Goal: Task Accomplishment & Management: Manage account settings

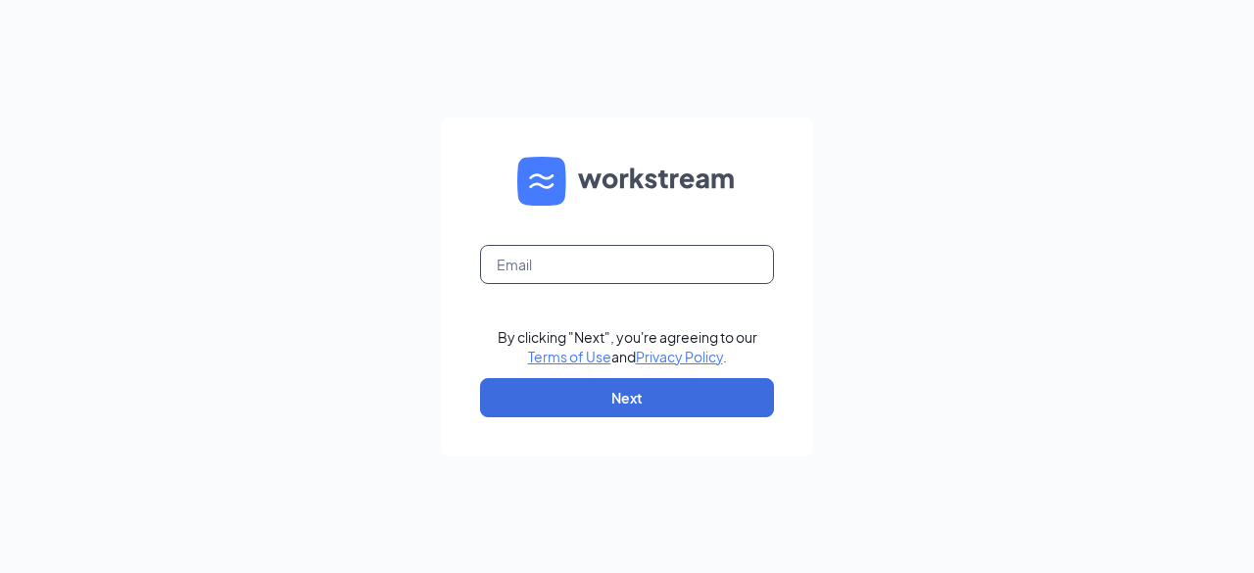
click at [565, 269] on input "text" at bounding box center [627, 264] width 294 height 39
type input "aime@frederickblvdcfa.com"
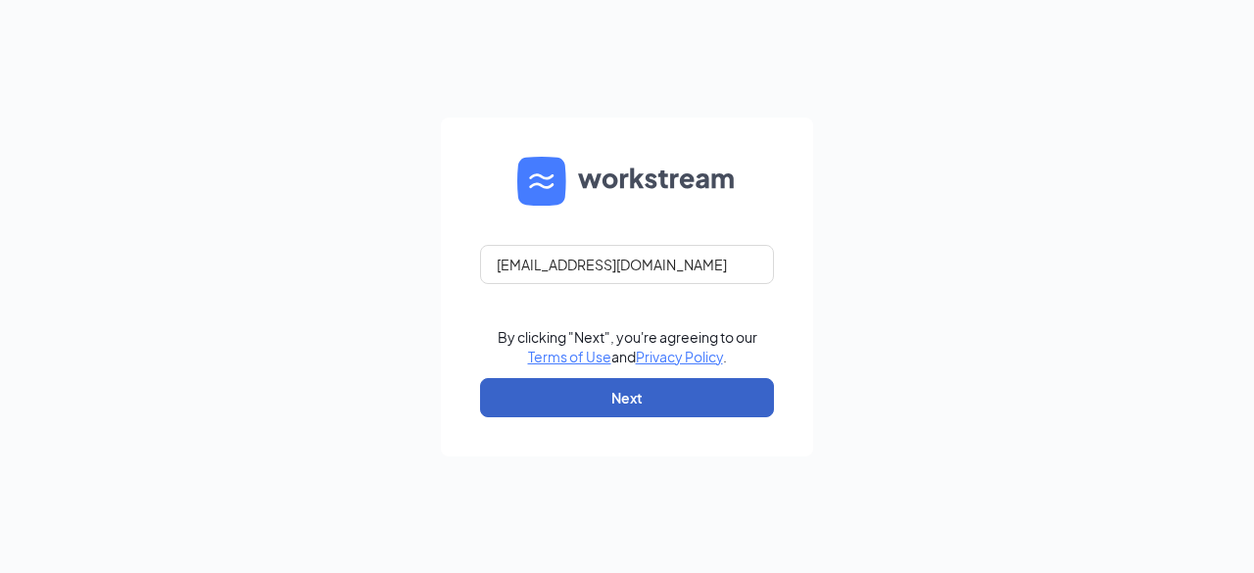
click at [610, 397] on button "Next" at bounding box center [627, 397] width 294 height 39
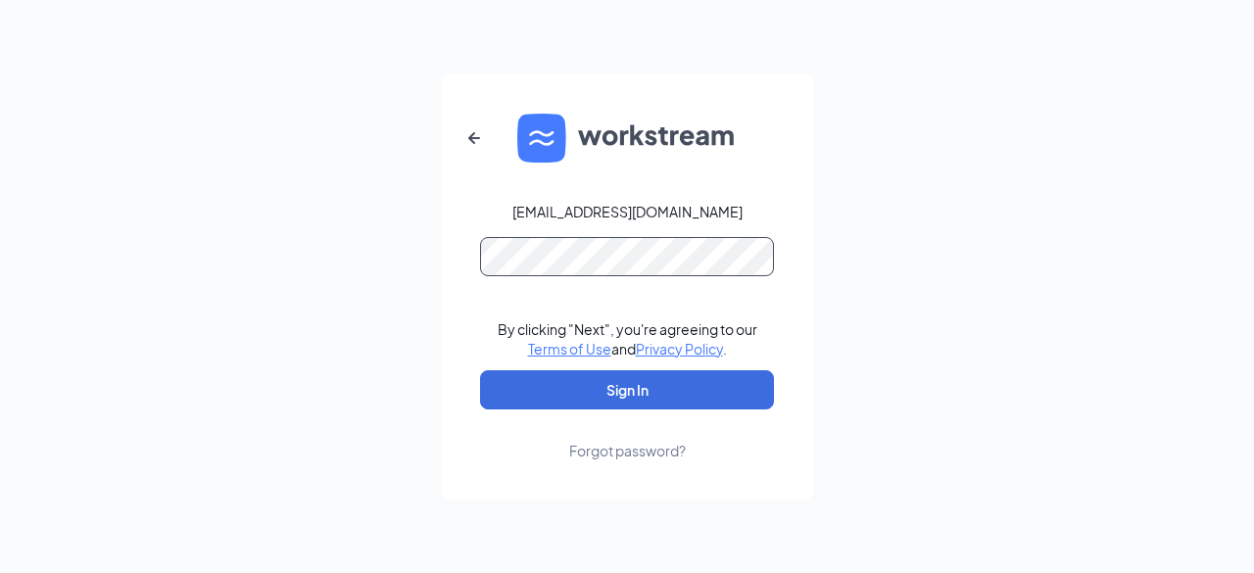
click at [480, 370] on button "Sign In" at bounding box center [627, 389] width 294 height 39
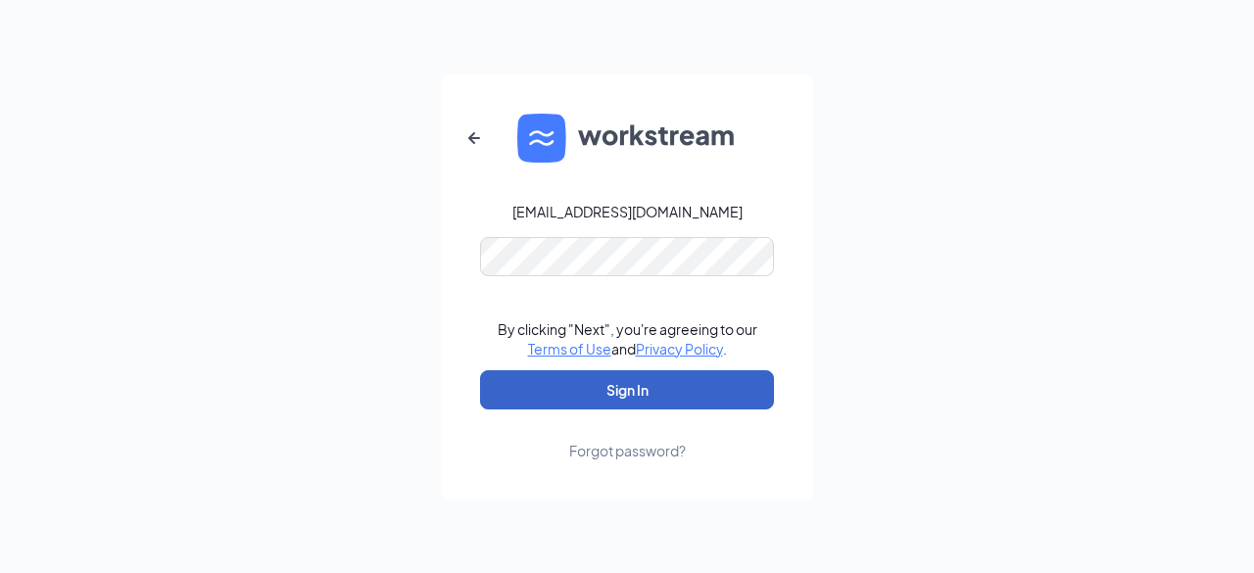
click at [650, 402] on button "Sign In" at bounding box center [627, 389] width 294 height 39
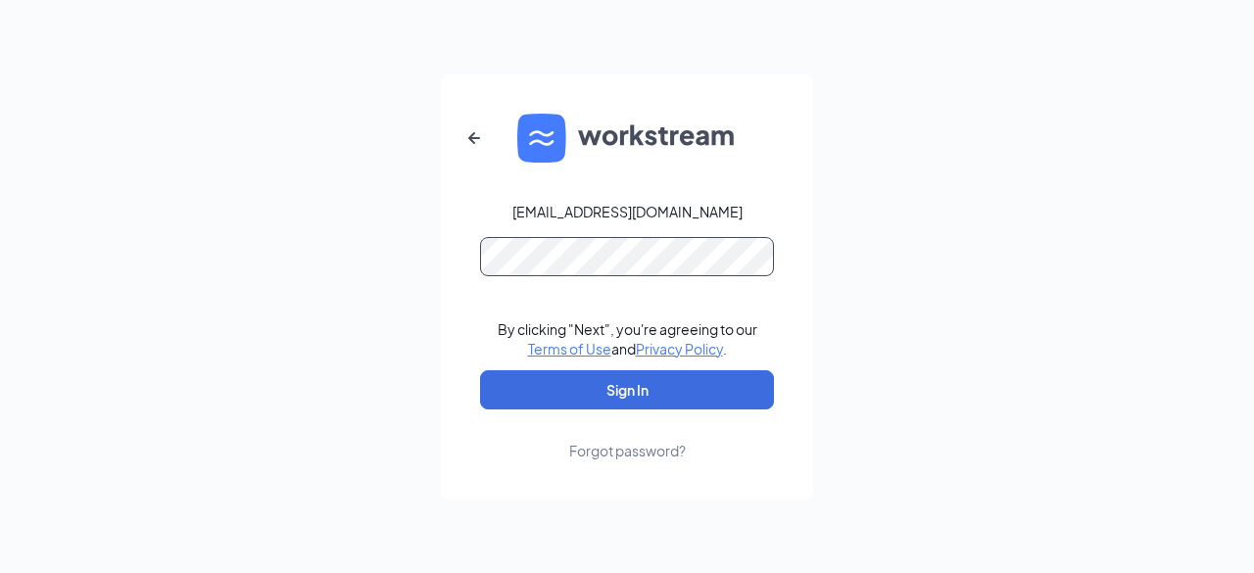
click at [480, 370] on button "Sign In" at bounding box center [627, 389] width 294 height 39
click at [675, 450] on div "Forgot password?" at bounding box center [627, 451] width 117 height 20
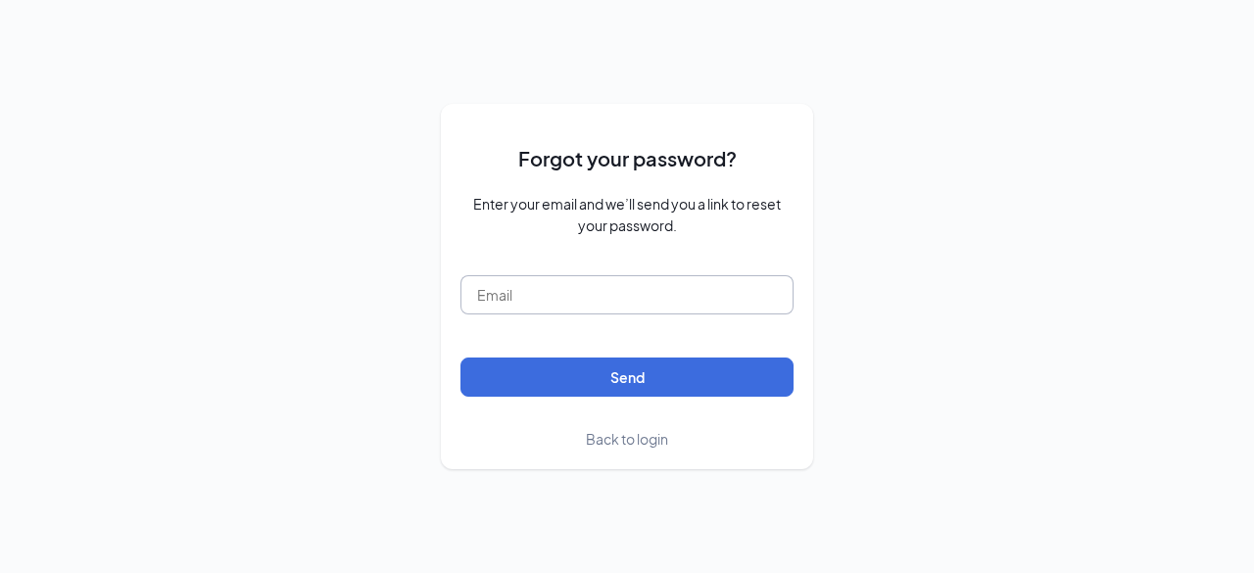
click at [590, 309] on input "text" at bounding box center [626, 294] width 333 height 39
click at [615, 297] on input "text" at bounding box center [626, 294] width 333 height 39
type input "aime@frederickblvdcfa.com"
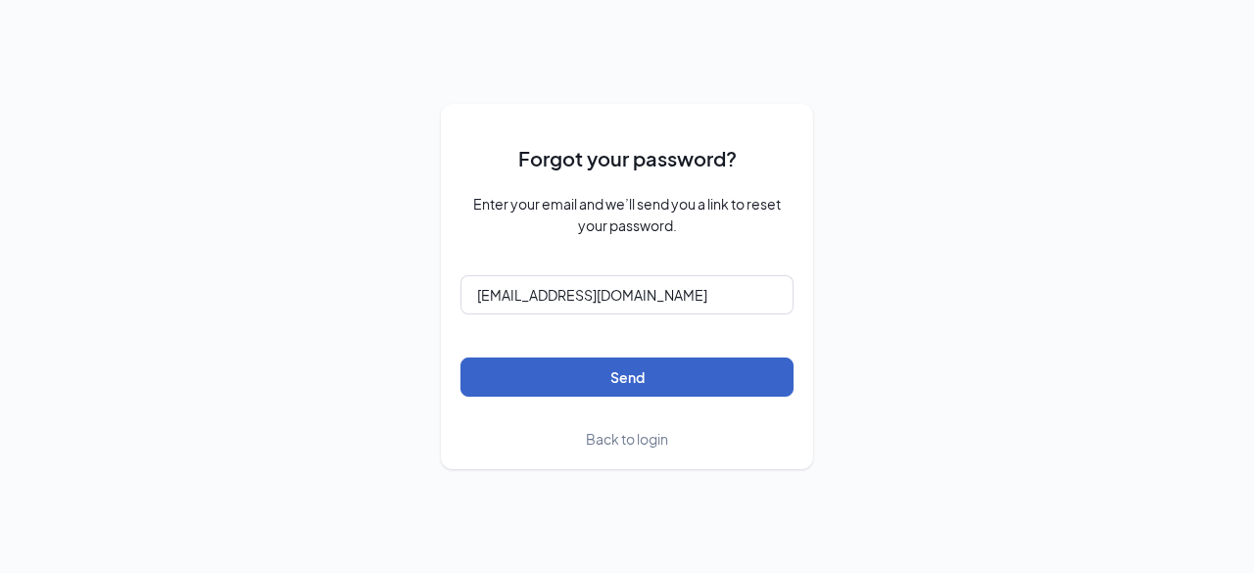
click at [636, 385] on button "Send" at bounding box center [626, 377] width 333 height 39
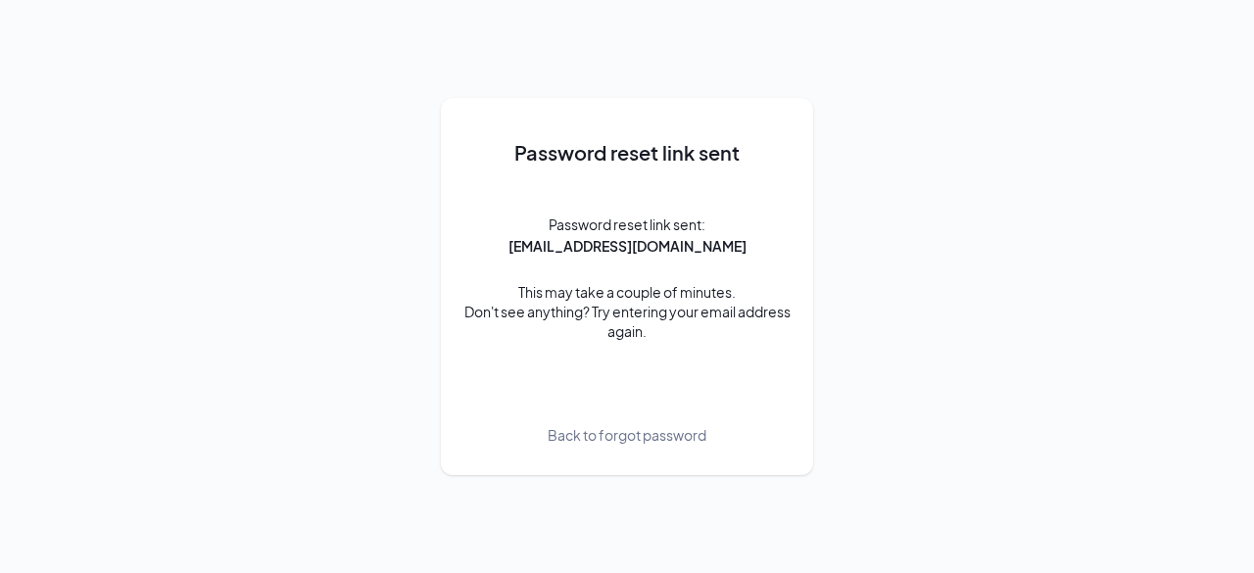
click at [694, 434] on span "Back to forgot password" at bounding box center [627, 435] width 159 height 22
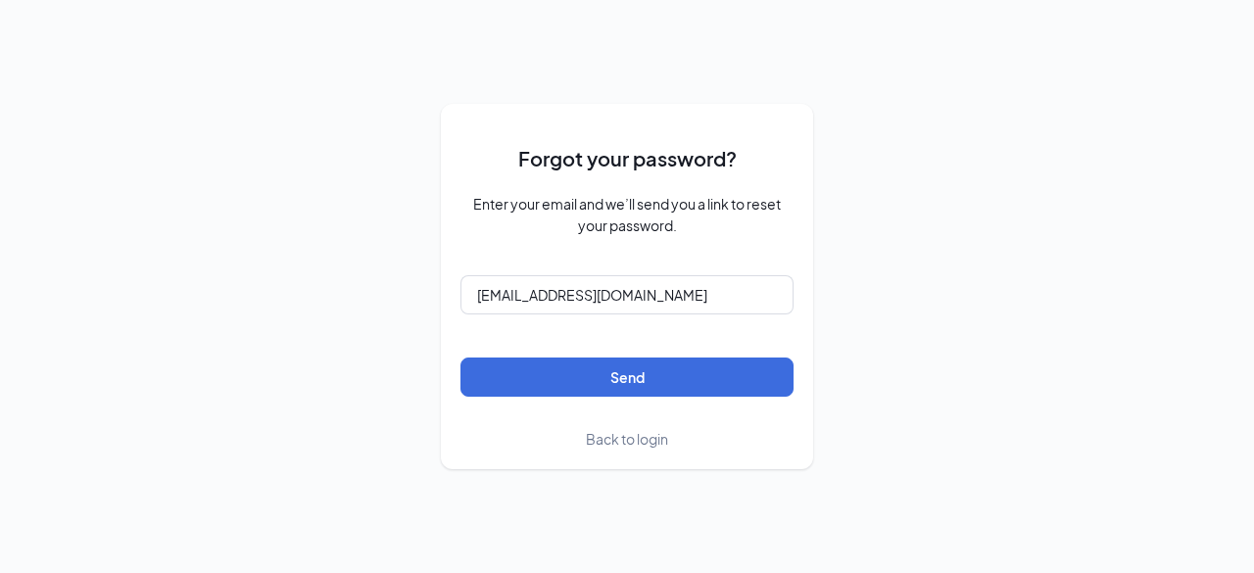
click at [591, 443] on span "Back to login" at bounding box center [627, 439] width 82 height 18
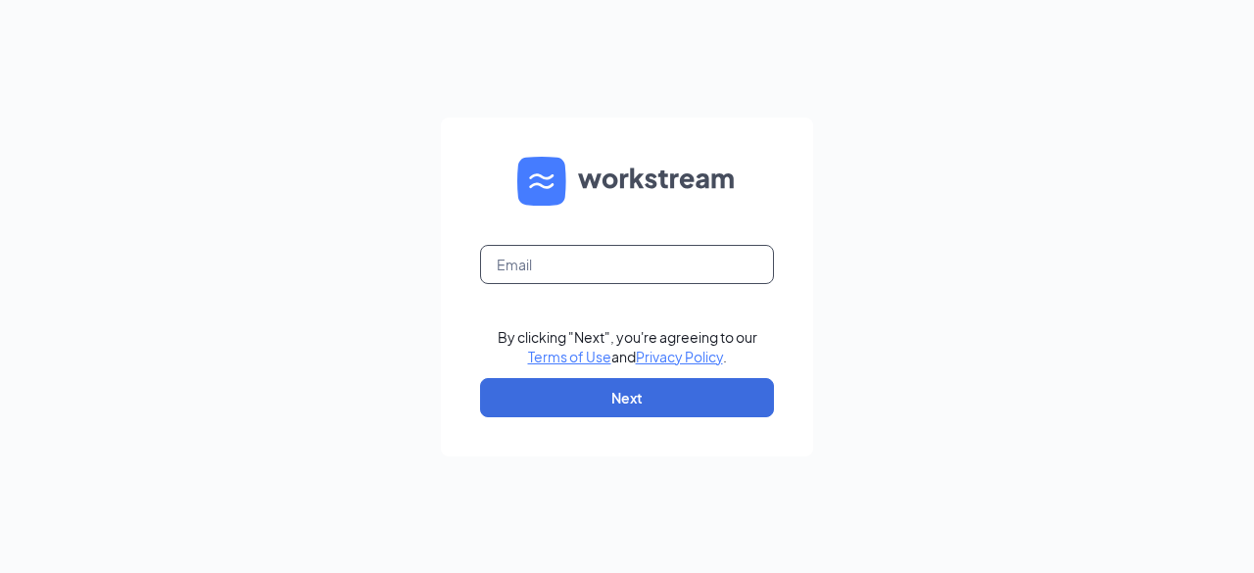
click at [574, 268] on input "text" at bounding box center [627, 264] width 294 height 39
type input "aime@frederickblvdcfa.com"
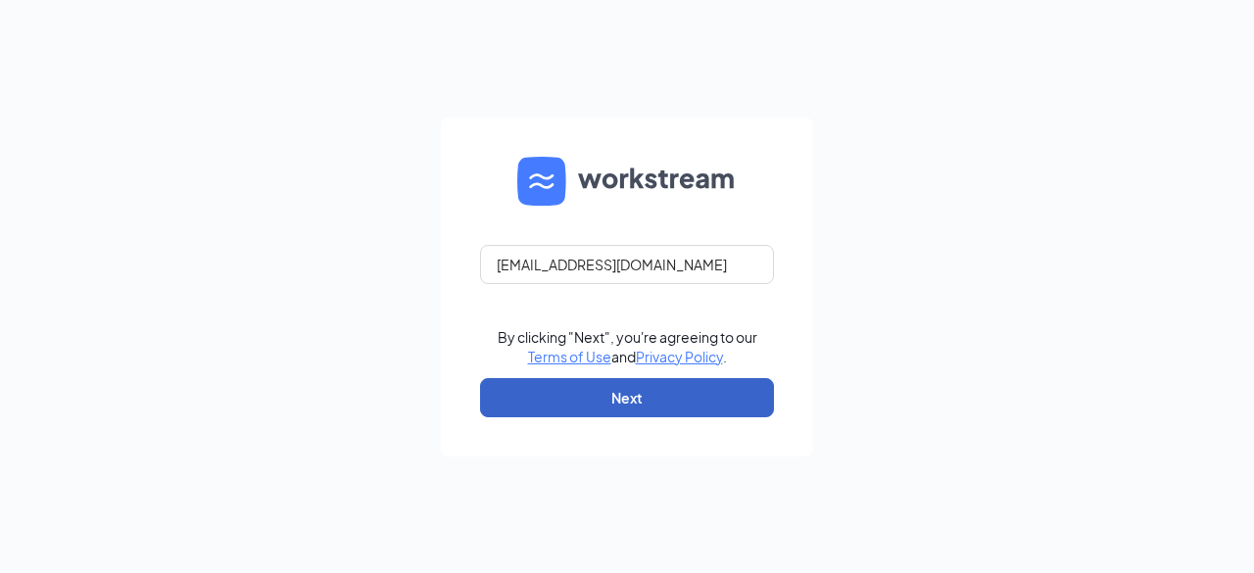
click at [615, 411] on button "Next" at bounding box center [627, 397] width 294 height 39
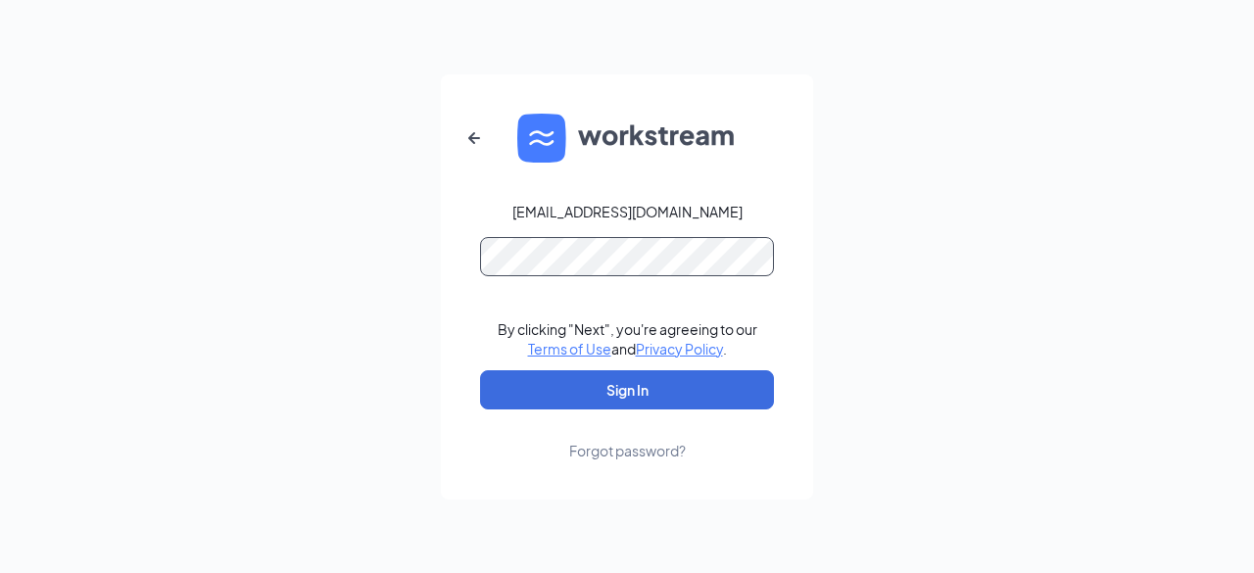
click at [480, 370] on button "Sign In" at bounding box center [627, 389] width 294 height 39
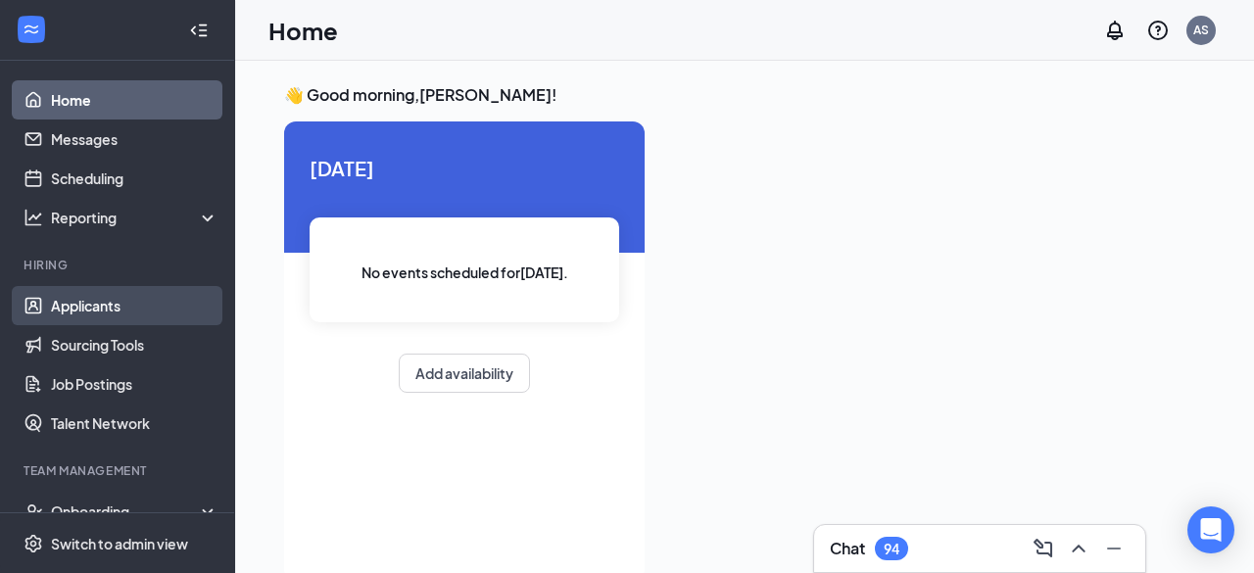
click at [83, 315] on link "Applicants" at bounding box center [135, 305] width 168 height 39
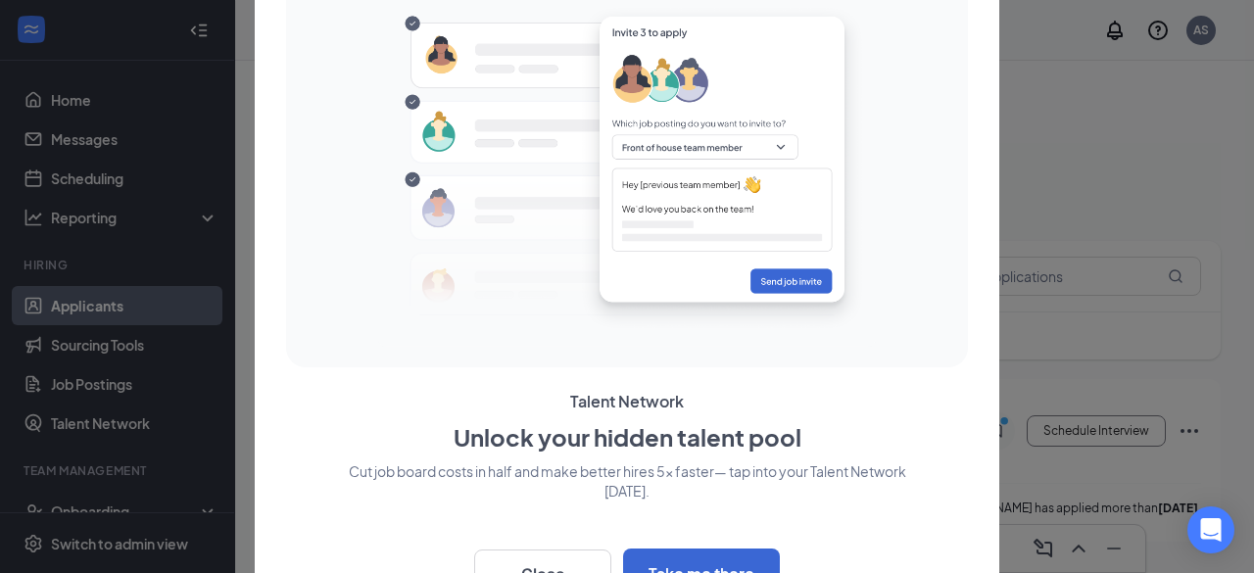
scroll to position [46, 0]
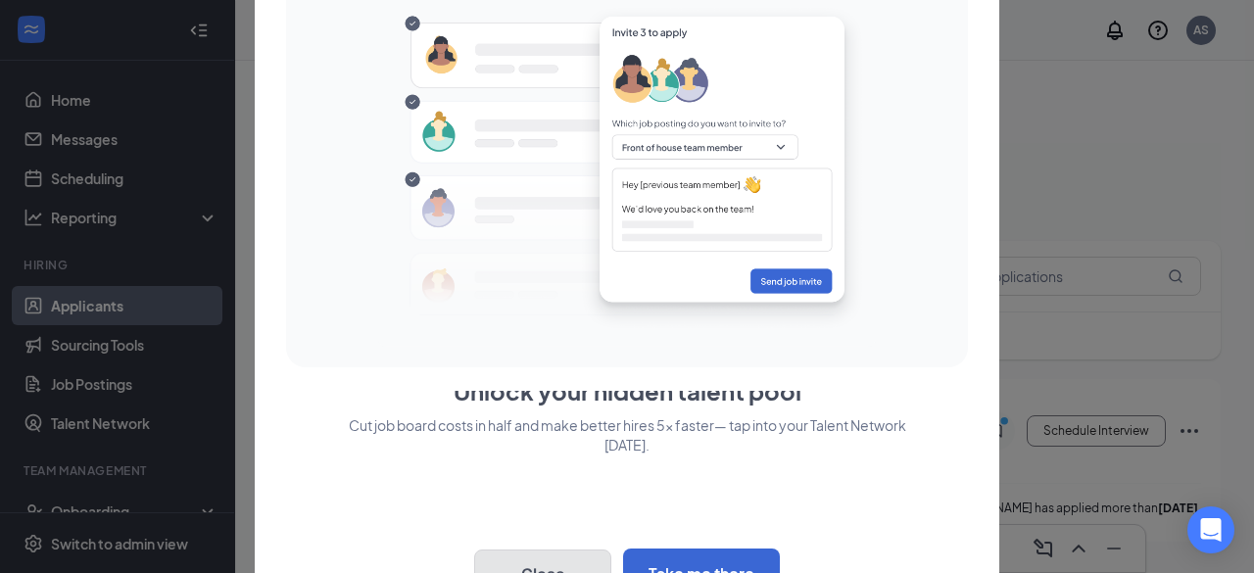
click at [556, 560] on button "Close" at bounding box center [542, 574] width 137 height 49
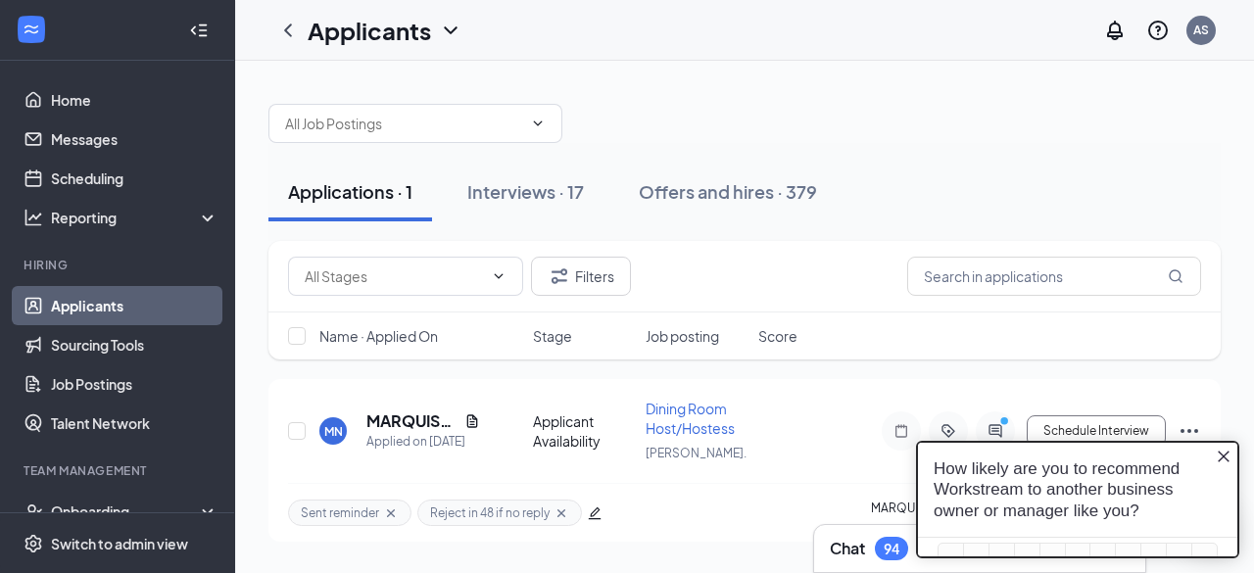
scroll to position [0, 0]
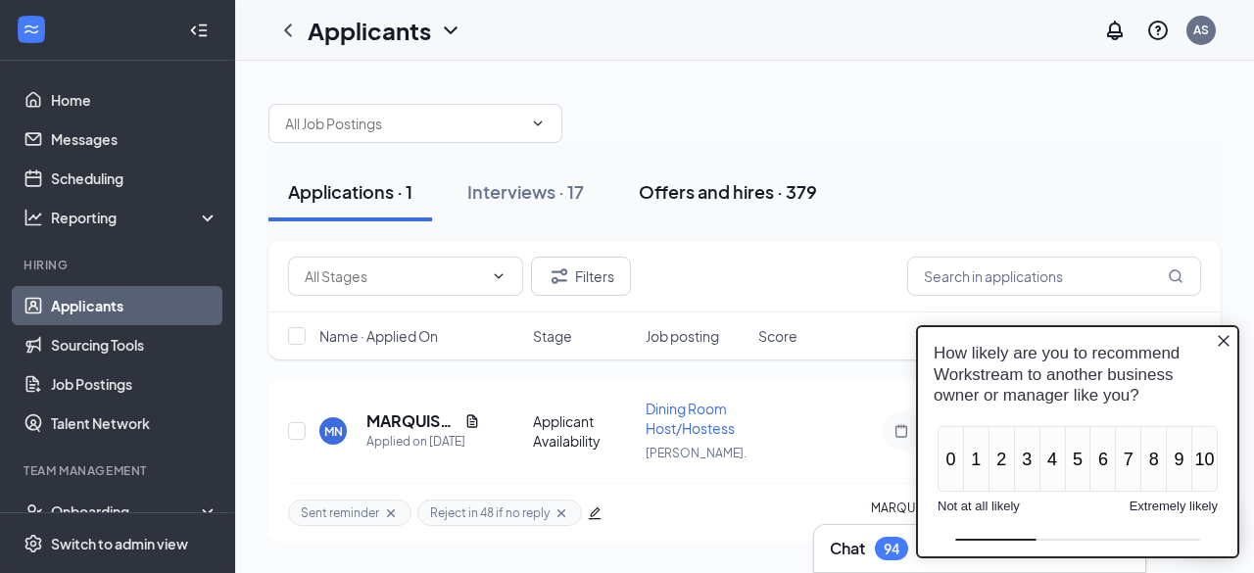
click at [790, 201] on div "Offers and hires · 379" at bounding box center [728, 191] width 178 height 24
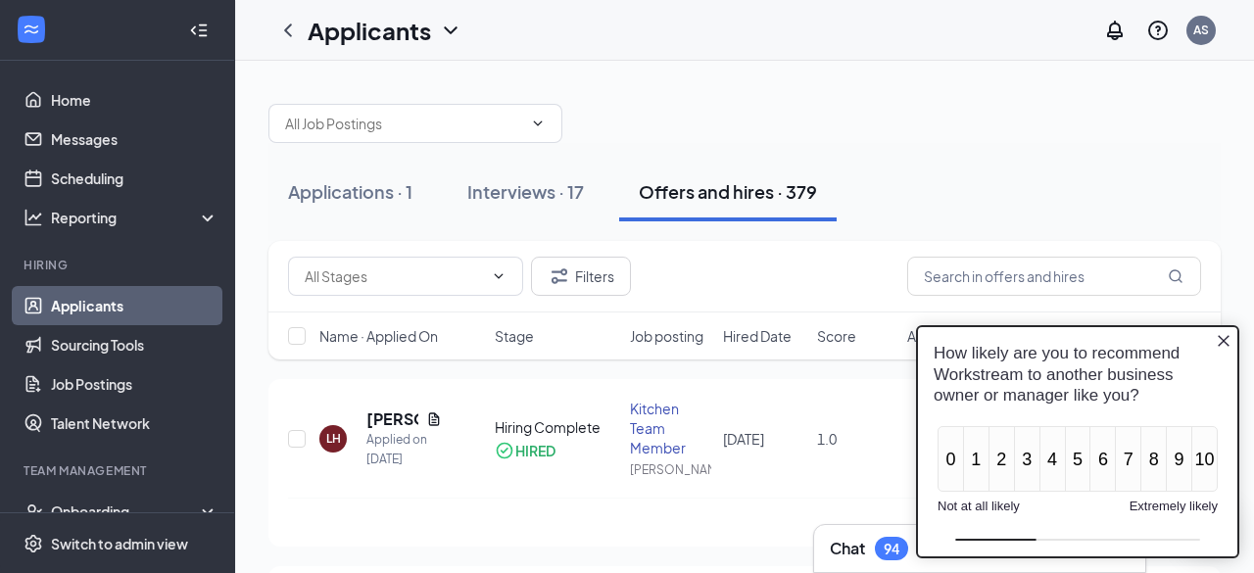
click at [1223, 342] on icon "Close button" at bounding box center [1224, 341] width 12 height 12
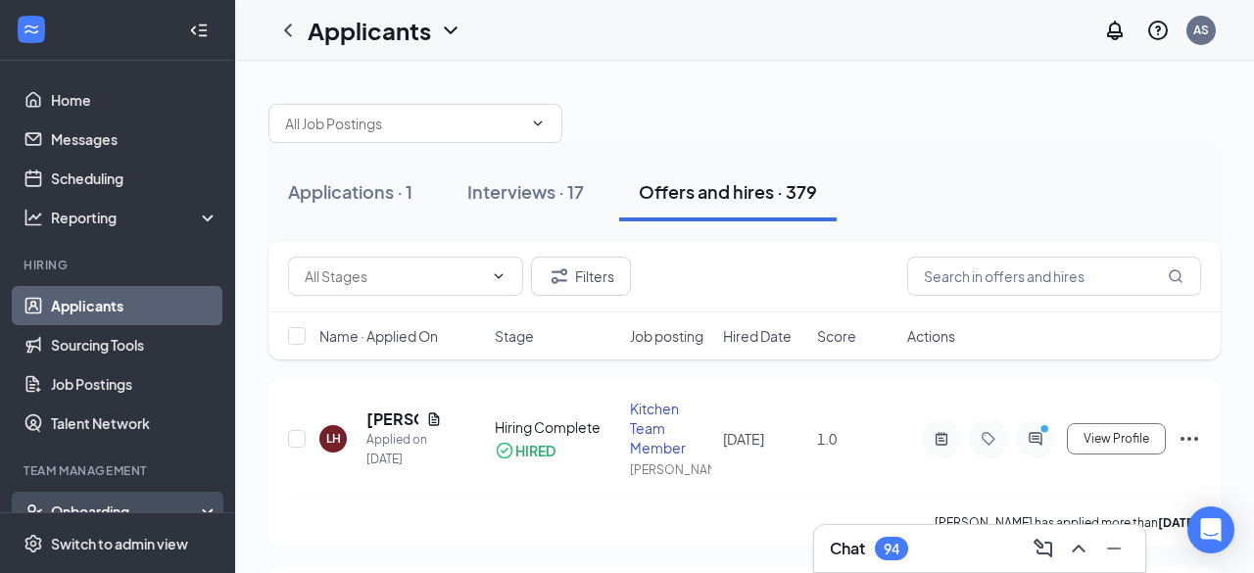
click at [104, 506] on div "Onboarding" at bounding box center [126, 512] width 151 height 20
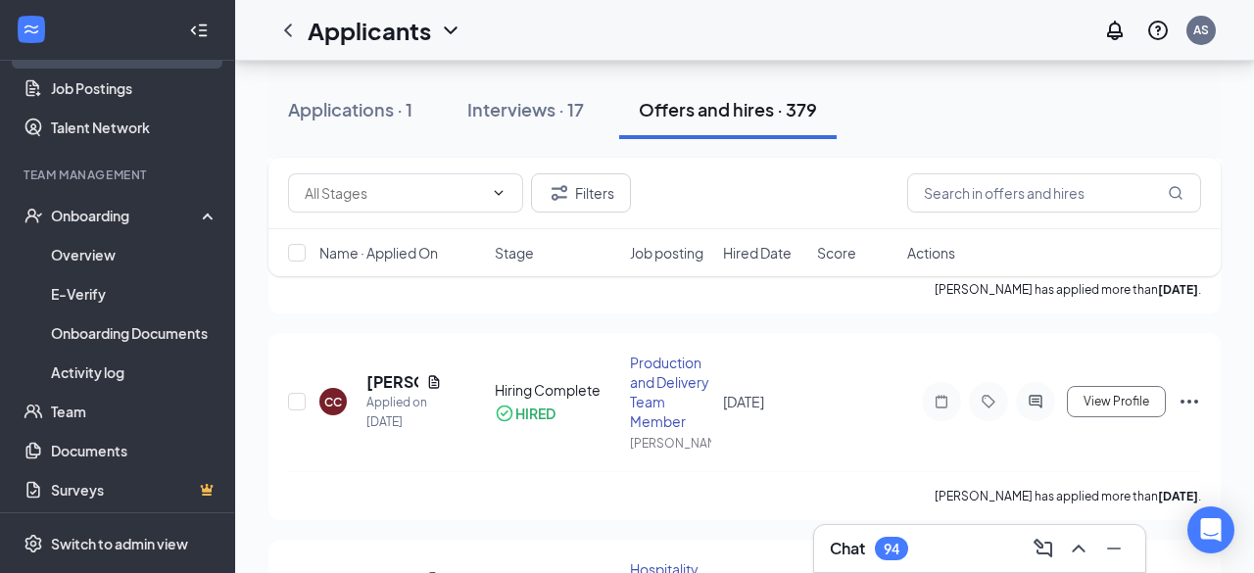
scroll to position [300, 0]
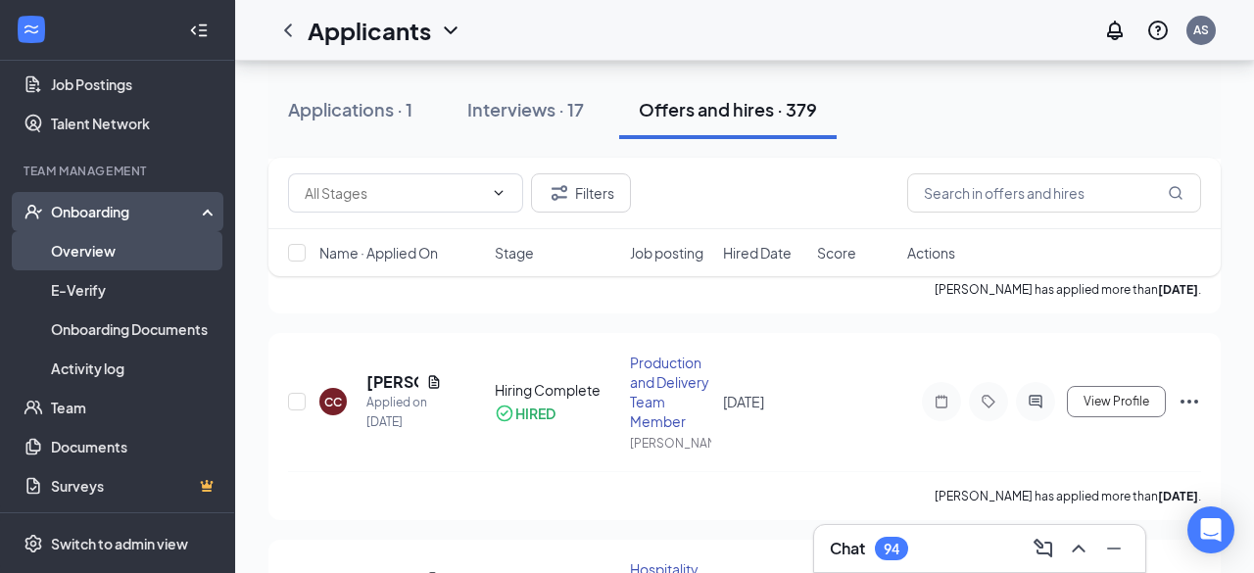
click at [117, 259] on link "Overview" at bounding box center [135, 250] width 168 height 39
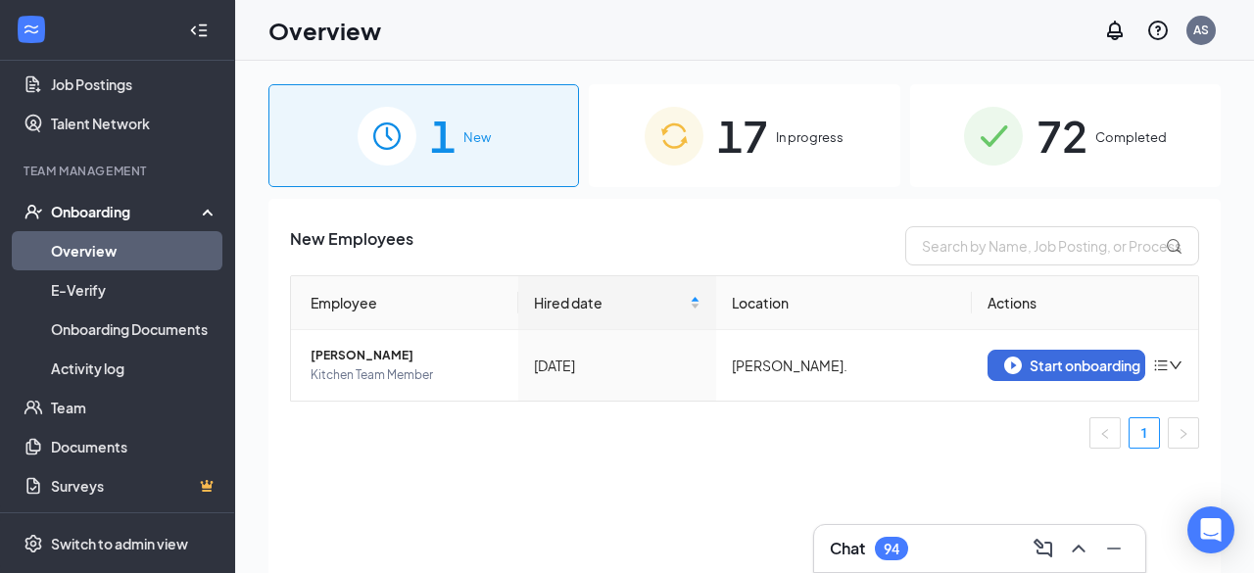
click at [751, 130] on span "17" at bounding box center [742, 136] width 51 height 68
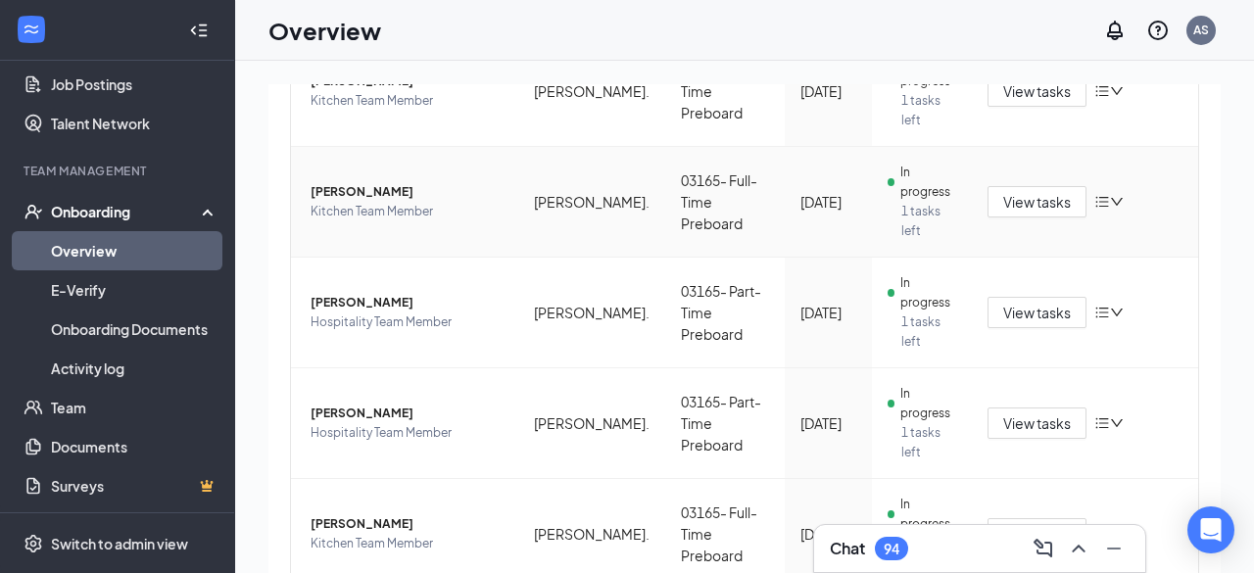
scroll to position [948, 0]
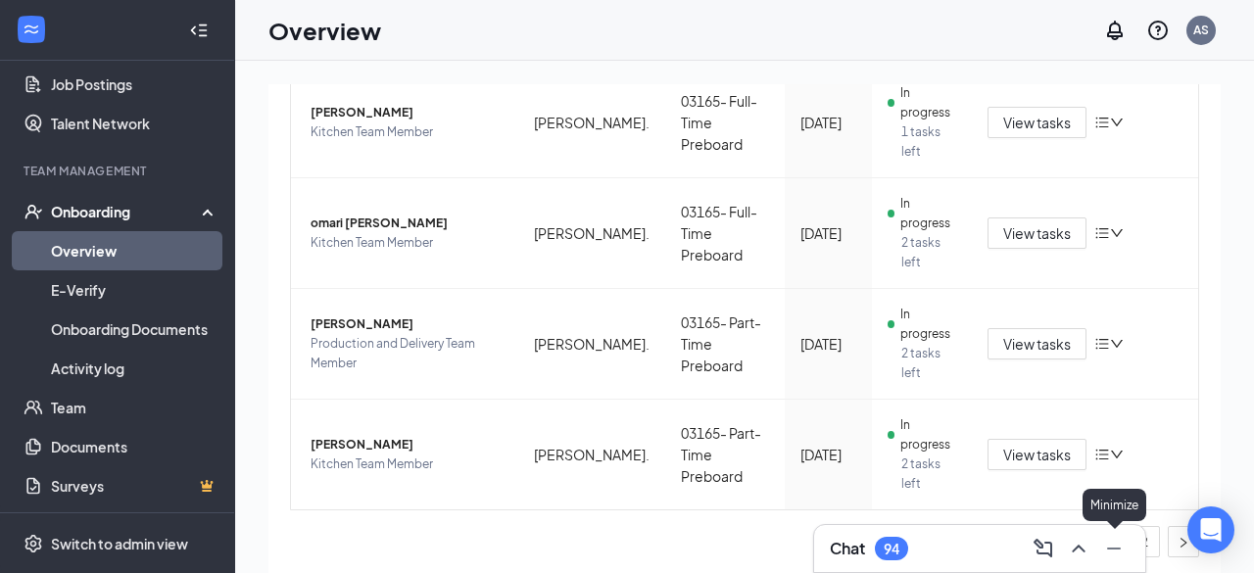
click at [1125, 560] on icon "Minimize" at bounding box center [1114, 549] width 24 height 24
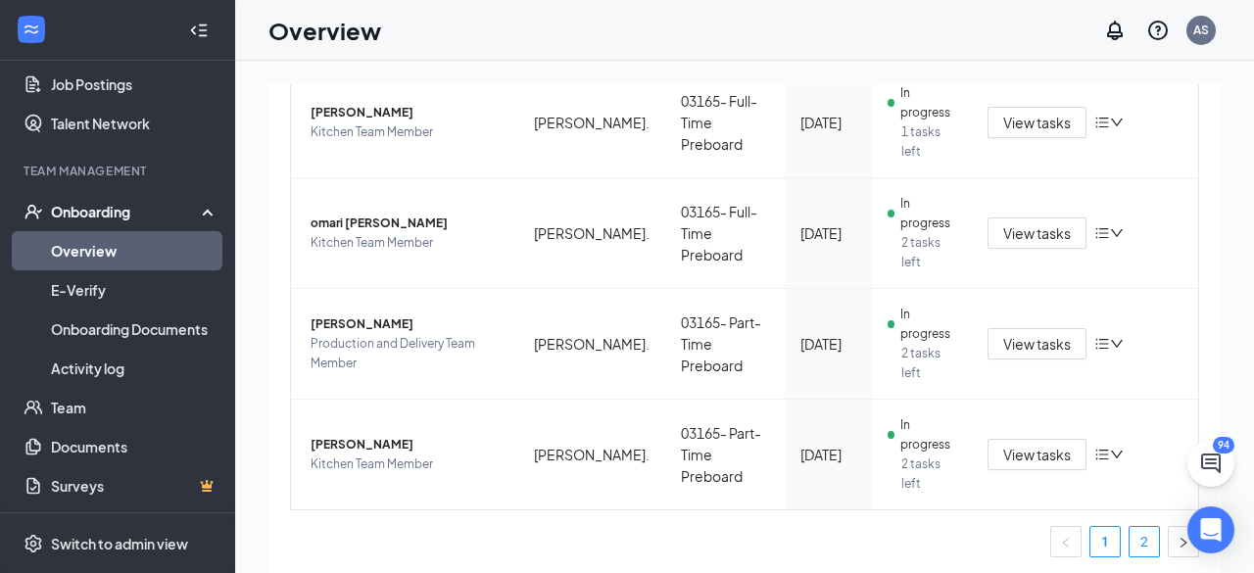
click at [1153, 538] on link "2" at bounding box center [1144, 541] width 29 height 29
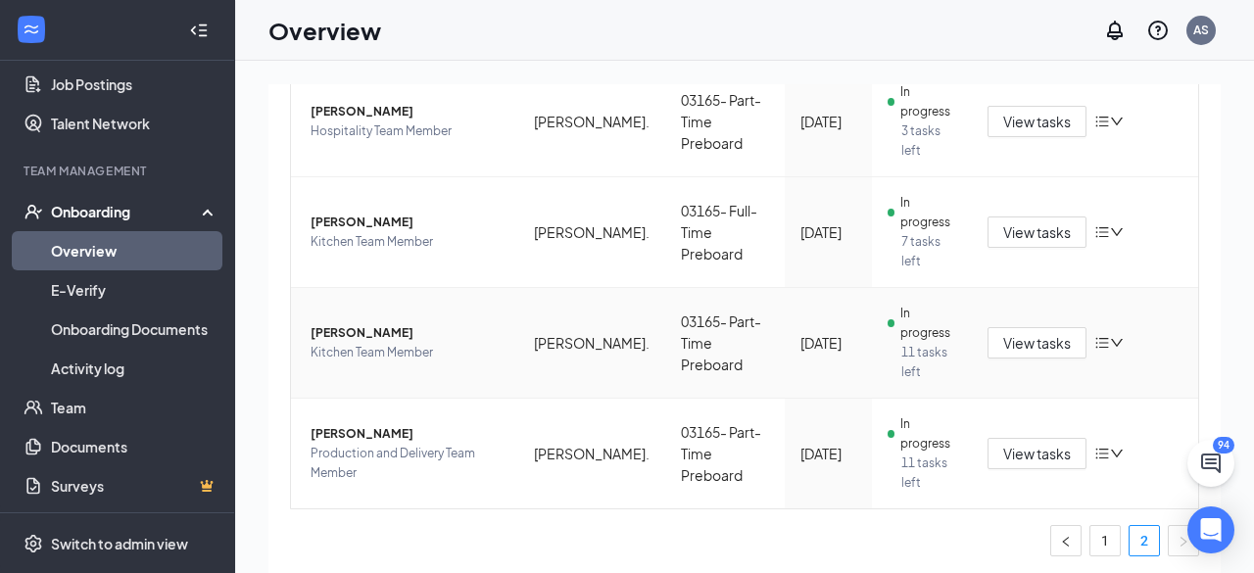
scroll to position [617, 0]
click at [1052, 237] on span "View tasks" at bounding box center [1037, 232] width 68 height 22
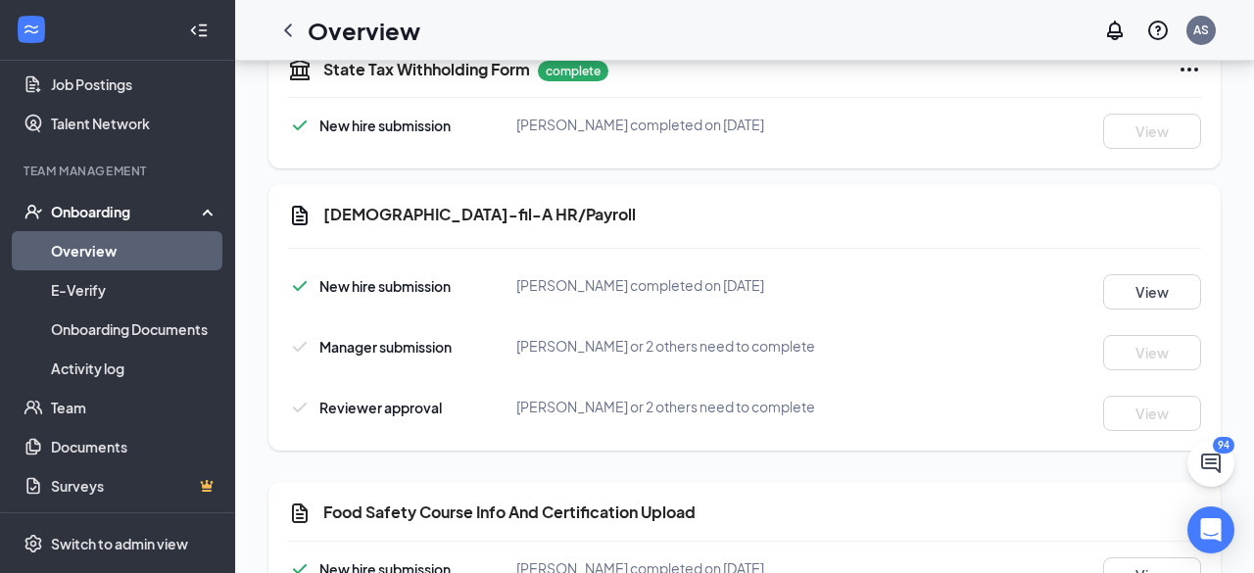
scroll to position [1623, 0]
